Goal: Obtain resource: Obtain resource

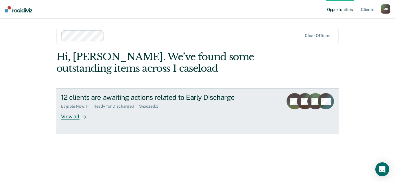
click at [72, 120] on div "View all" at bounding box center [77, 114] width 32 height 11
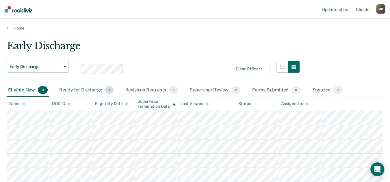
click at [86, 96] on div "Ready for Discharge 1" at bounding box center [86, 90] width 57 height 13
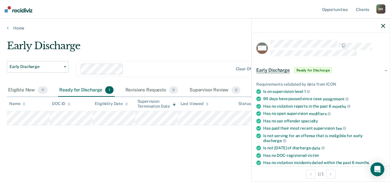
click at [298, 73] on span "Ready for Discharge" at bounding box center [313, 70] width 38 height 6
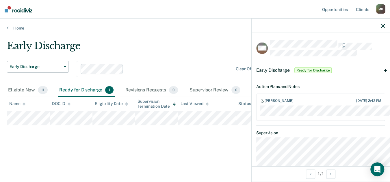
click at [382, 28] on icon "button" at bounding box center [383, 26] width 4 height 4
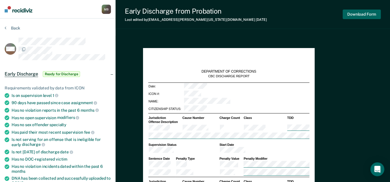
click at [363, 19] on button "Download Form" at bounding box center [362, 15] width 38 height 10
type textarea "x"
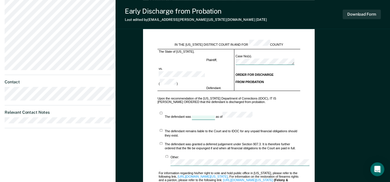
scroll to position [244, 0]
